Goal: Task Accomplishment & Management: Use online tool/utility

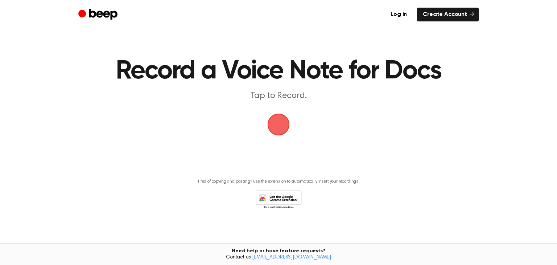
scroll to position [0, 0]
click at [162, 92] on p "Tap to Record." at bounding box center [278, 96] width 278 height 12
click at [276, 125] on span "button" at bounding box center [279, 124] width 22 height 22
